Goal: Task Accomplishment & Management: Use online tool/utility

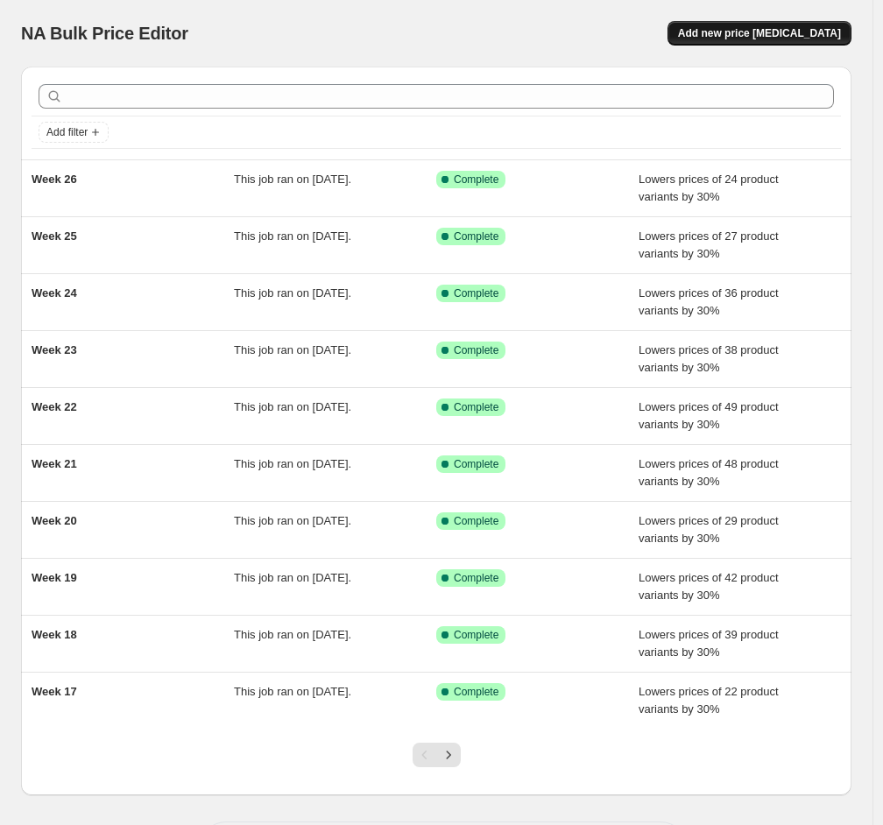
click at [781, 30] on span "Add new price [MEDICAL_DATA]" at bounding box center [759, 33] width 163 height 14
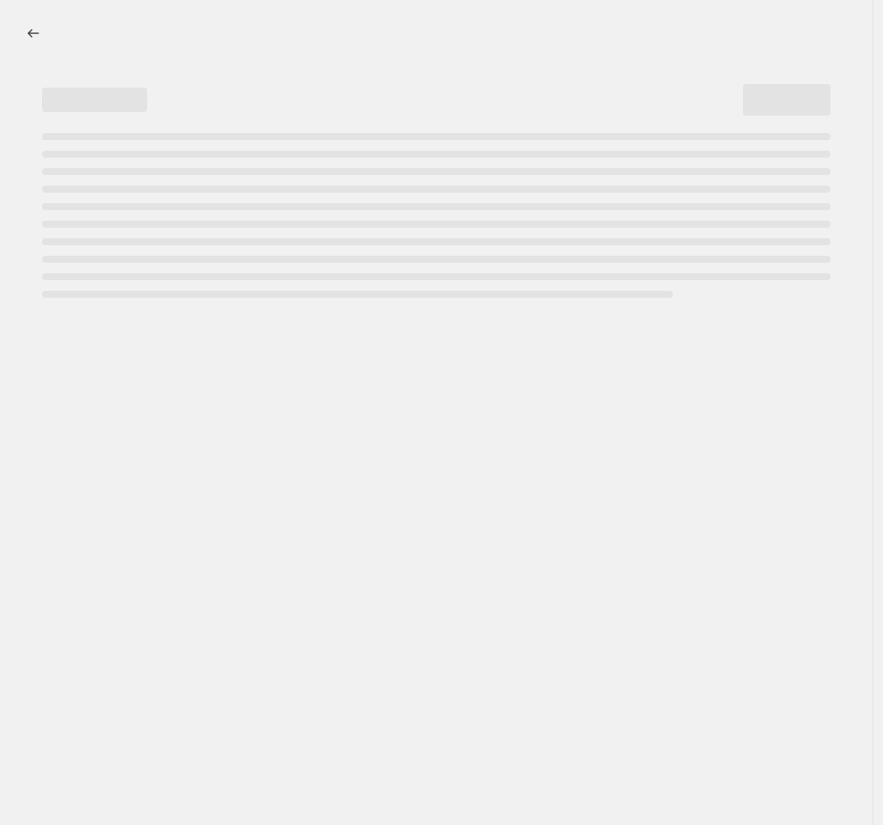
select select "percentage"
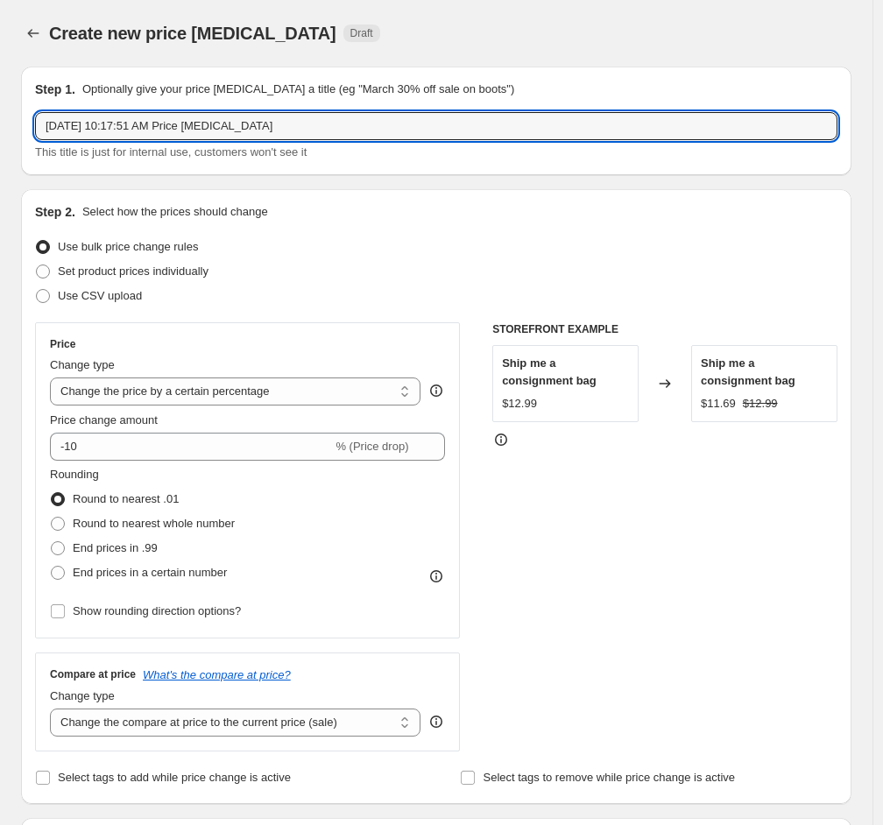
drag, startPoint x: 270, startPoint y: 124, endPoint x: 19, endPoint y: 121, distance: 250.4
click at [19, 121] on div "Step 1. Optionally give your price [MEDICAL_DATA] a title (eg "March 30% off sa…" at bounding box center [429, 818] width 844 height 1531
type input "Week 27"
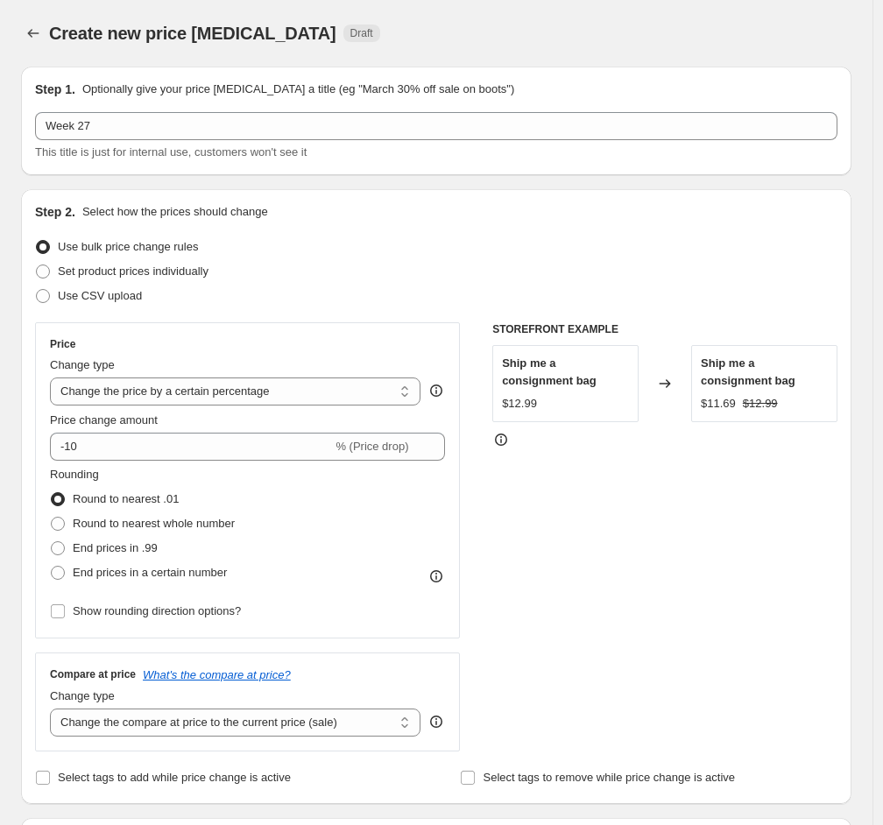
click at [470, 47] on div "Create new price [MEDICAL_DATA]. This page is ready Create new price [MEDICAL_D…" at bounding box center [436, 33] width 830 height 67
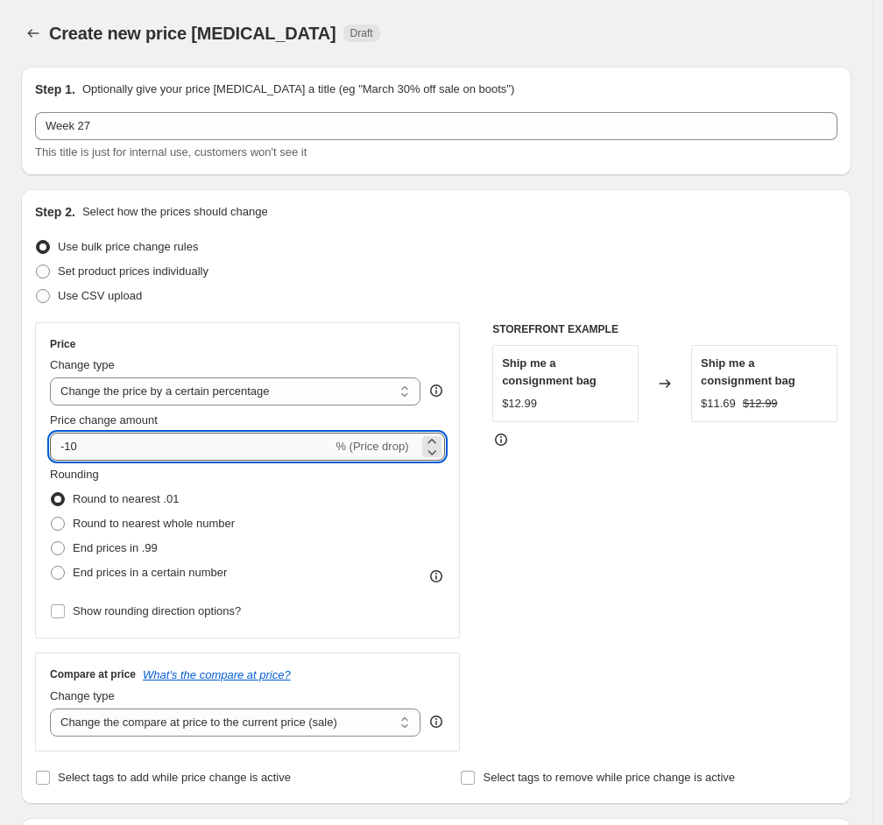
click at [123, 454] on input "-10" at bounding box center [191, 447] width 282 height 28
type input "-1"
type input "-30"
click at [420, 293] on div "Use CSV upload" at bounding box center [436, 296] width 802 height 25
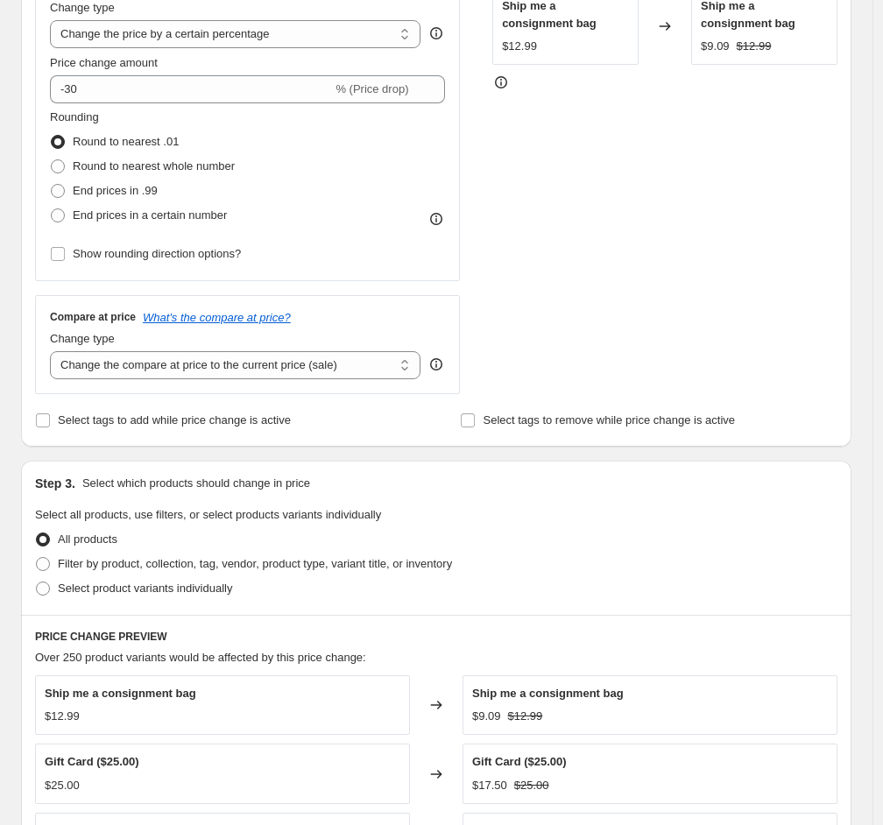
scroll to position [414, 0]
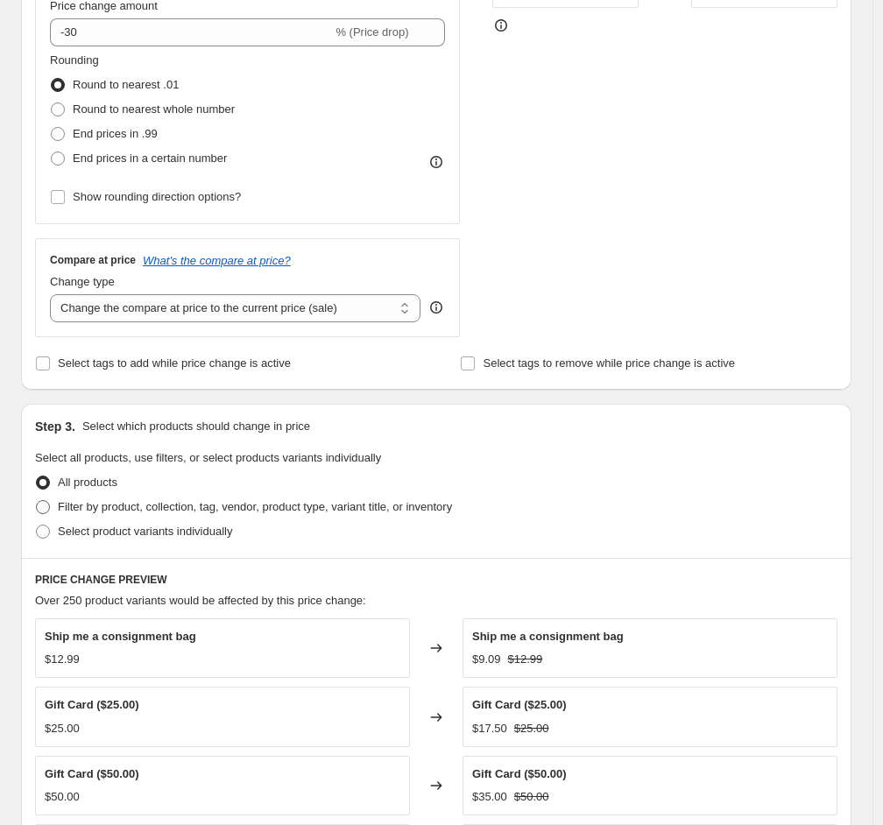
click at [49, 507] on span at bounding box center [43, 507] width 14 height 14
click at [37, 501] on input "Filter by product, collection, tag, vendor, product type, variant title, or inv…" at bounding box center [36, 500] width 1 height 1
radio input "true"
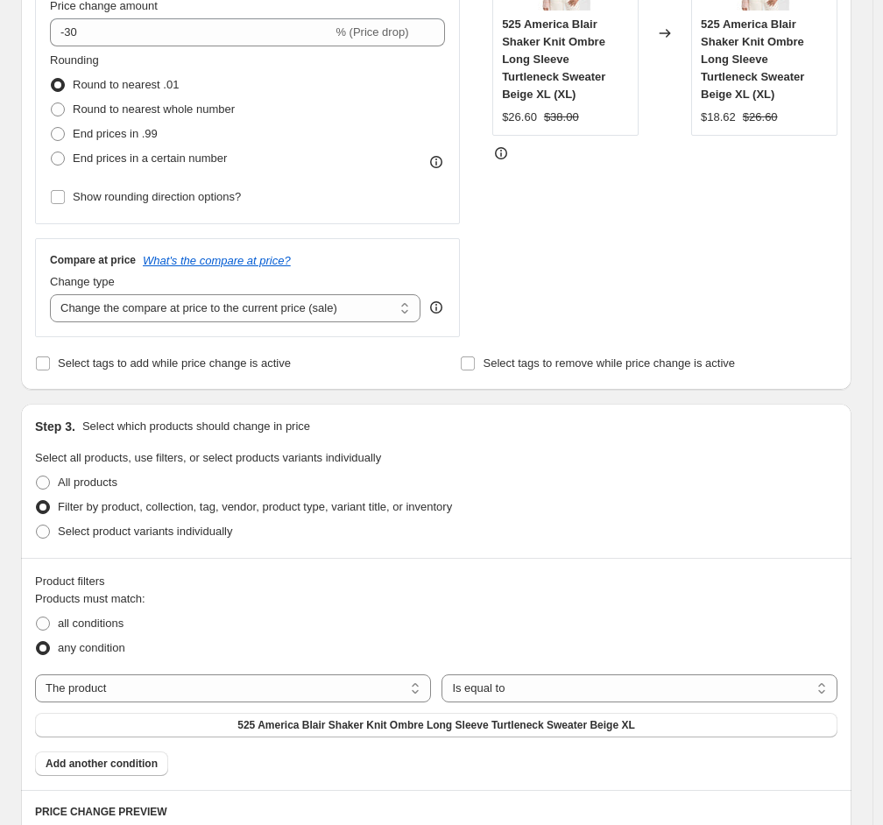
scroll to position [841, 0]
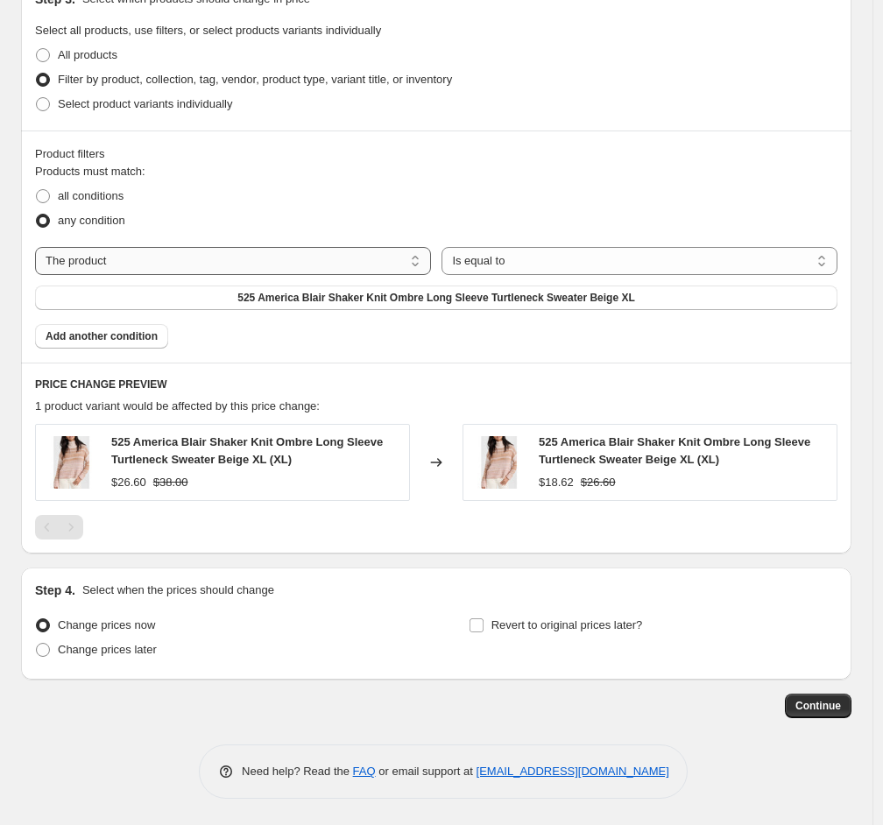
click at [250, 259] on select "The product The product's collection The product's tag The product's vendor The…" at bounding box center [233, 261] width 396 height 28
select select "collection"
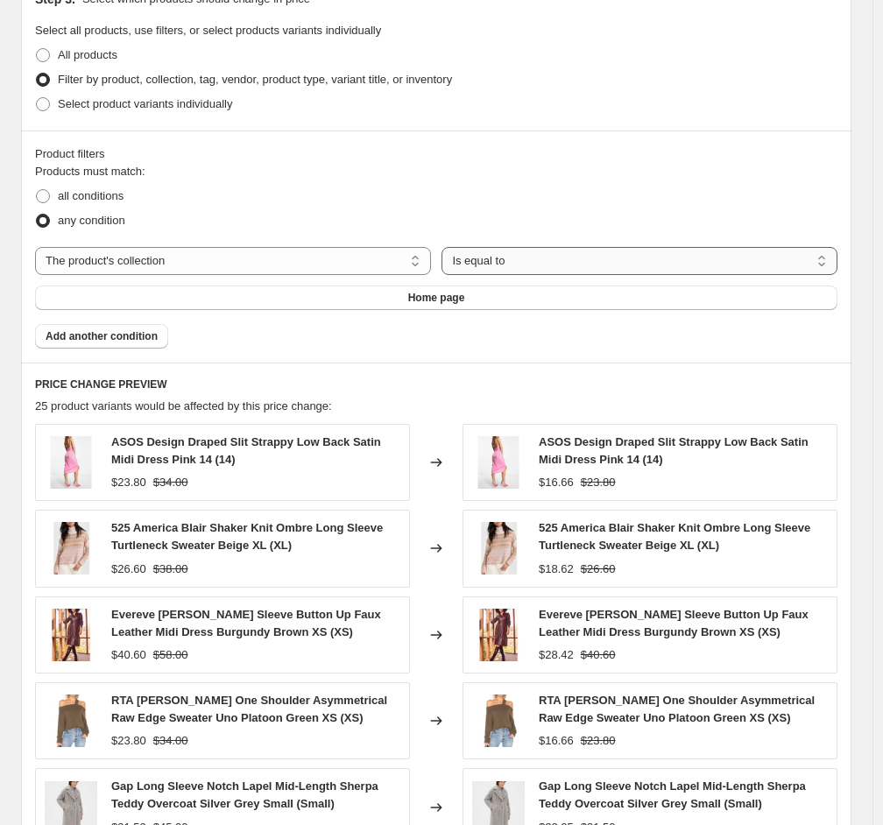
click at [565, 259] on select "Is equal to Is not equal to" at bounding box center [639, 261] width 396 height 28
click at [446, 247] on select "Is equal to Is not equal to" at bounding box center [639, 261] width 396 height 28
click at [375, 296] on button "Home page" at bounding box center [436, 297] width 802 height 25
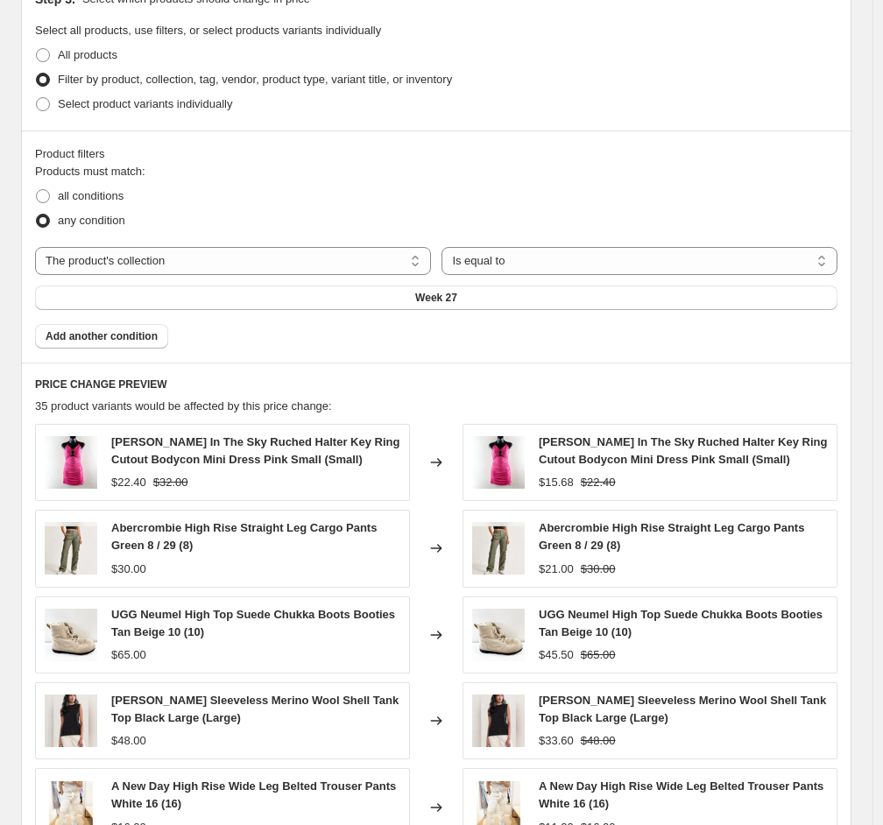
scroll to position [1186, 0]
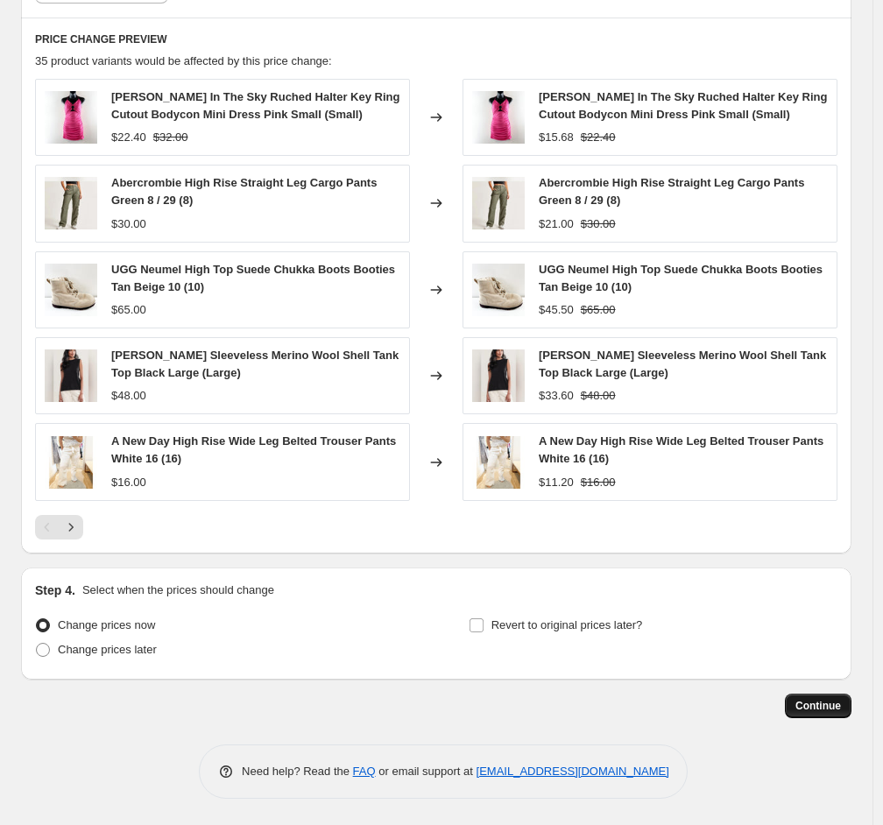
click at [824, 703] on span "Continue" at bounding box center [818, 706] width 46 height 14
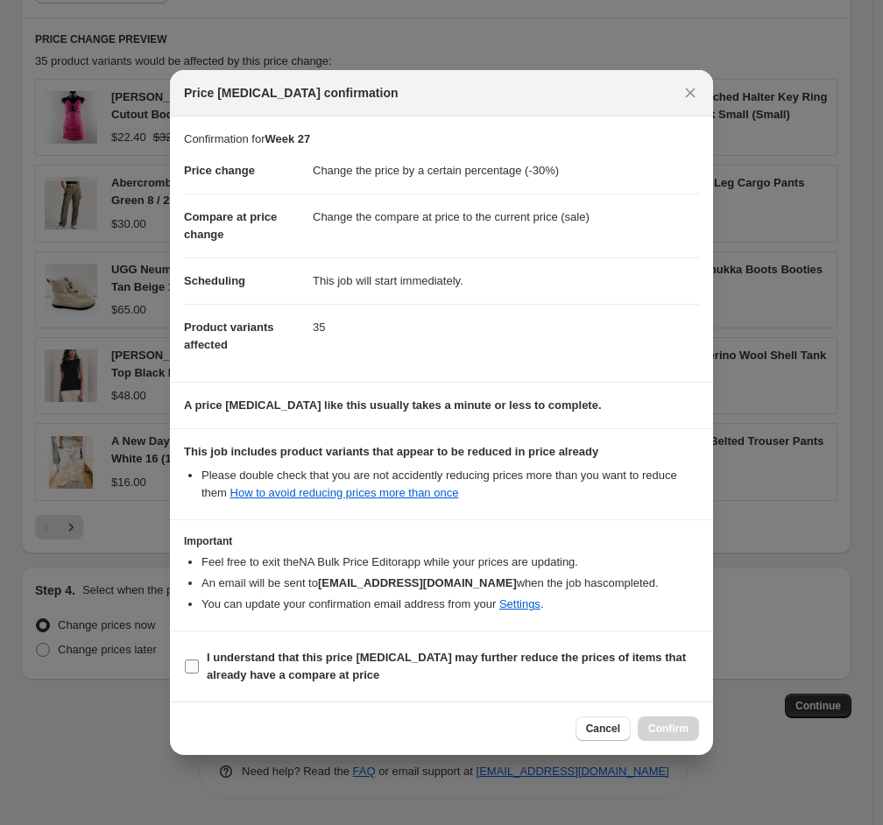
drag, startPoint x: 188, startPoint y: 674, endPoint x: 215, endPoint y: 681, distance: 28.0
click at [188, 673] on input "I understand that this price [MEDICAL_DATA] may further reduce the prices of it…" at bounding box center [192, 666] width 14 height 14
checkbox input "true"
click at [672, 735] on span "Confirm" at bounding box center [668, 728] width 40 height 14
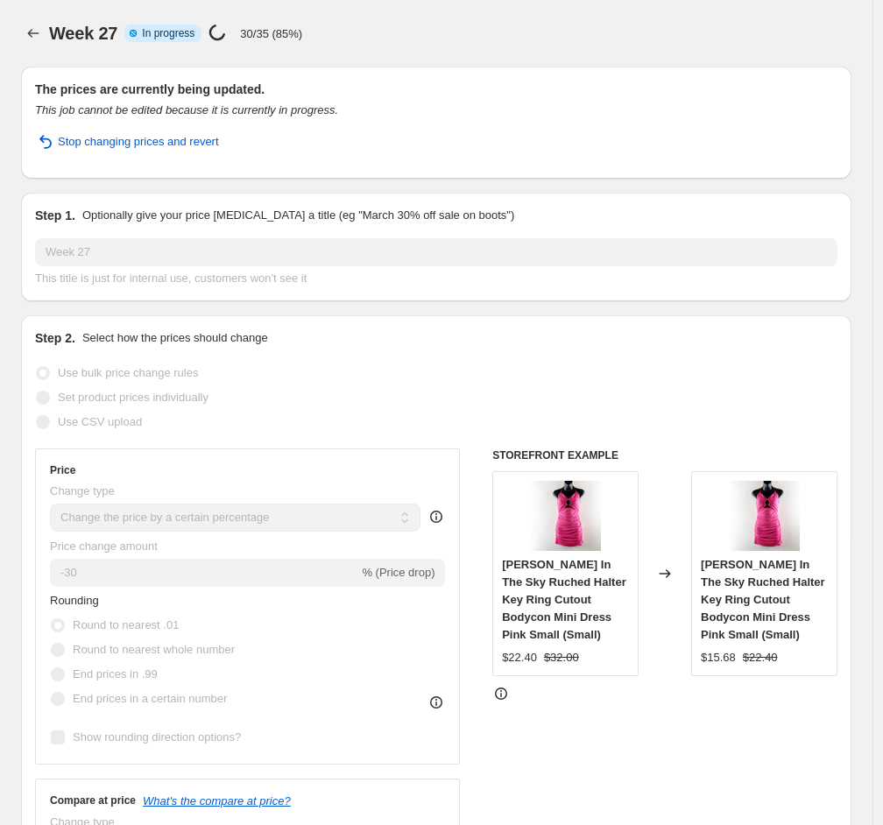
select select "percentage"
select select "collection"
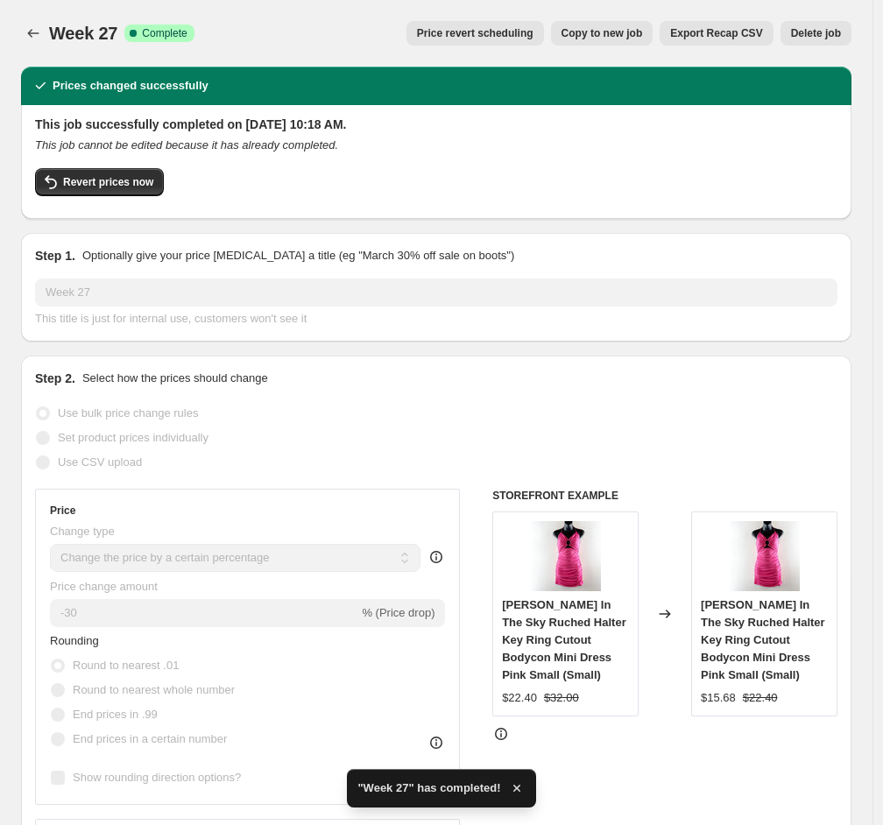
click at [721, 30] on span "Export Recap CSV" at bounding box center [716, 33] width 92 height 14
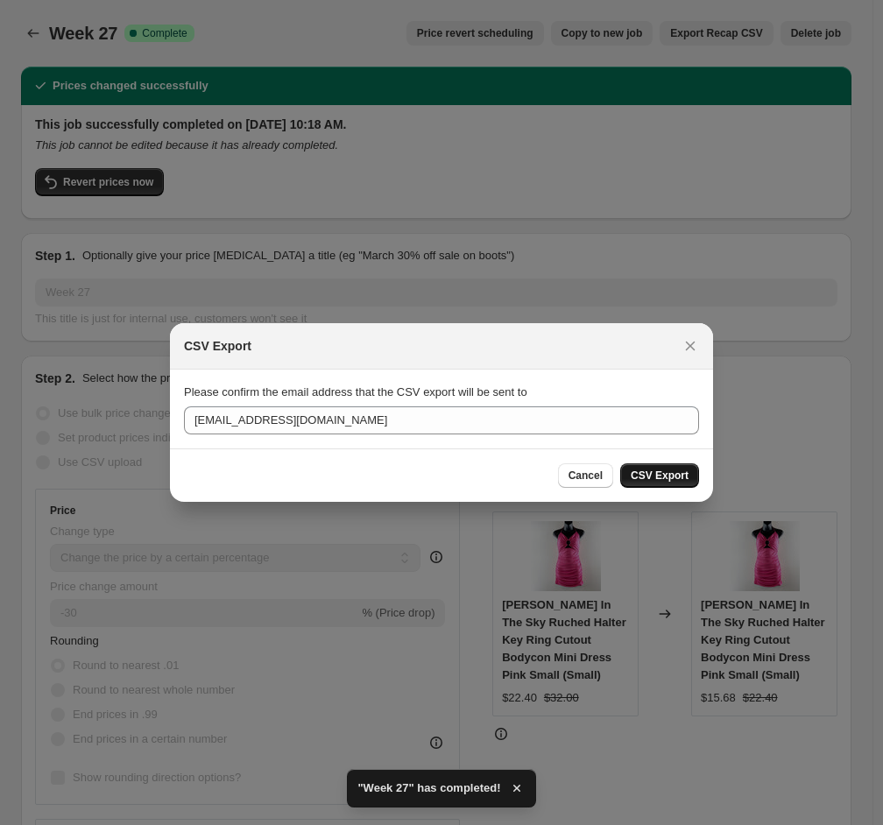
click at [665, 468] on button "CSV Export" at bounding box center [659, 475] width 79 height 25
